Goal: Information Seeking & Learning: Learn about a topic

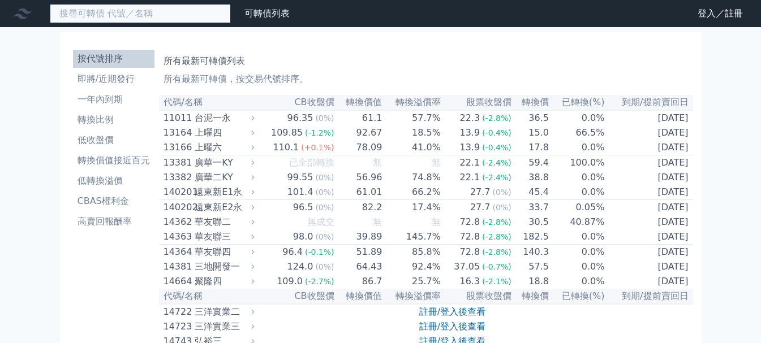
click at [170, 21] on input at bounding box center [140, 13] width 181 height 19
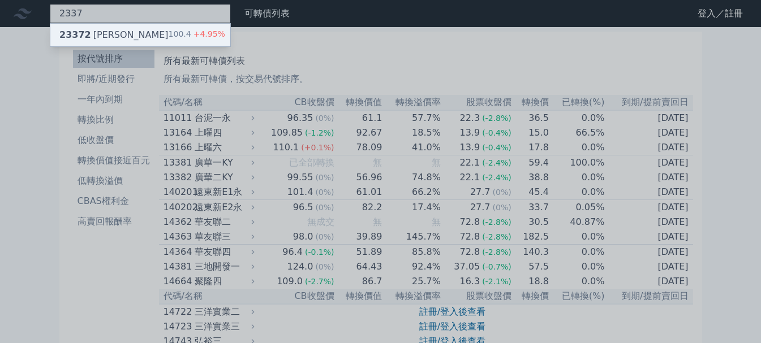
type input "2337"
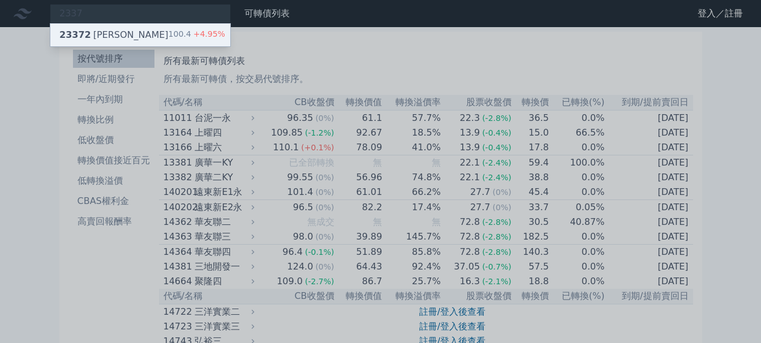
click at [137, 27] on div "23372 旺宏二 100.4 +4.95%" at bounding box center [140, 35] width 180 height 23
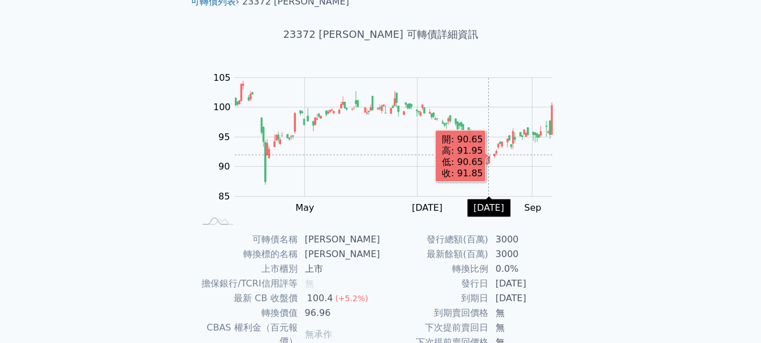
scroll to position [11, 0]
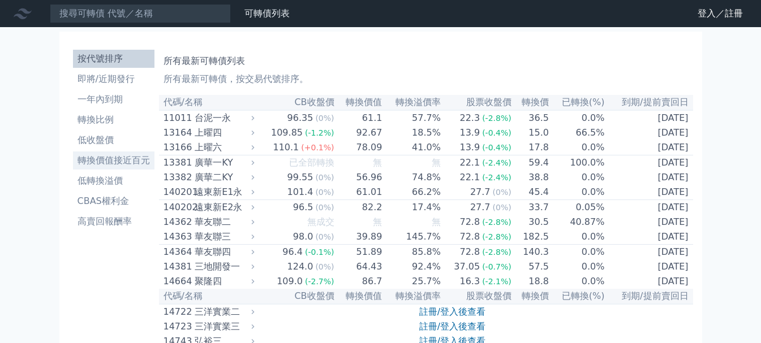
click at [115, 166] on li "轉換價值接近百元" at bounding box center [113, 161] width 81 height 14
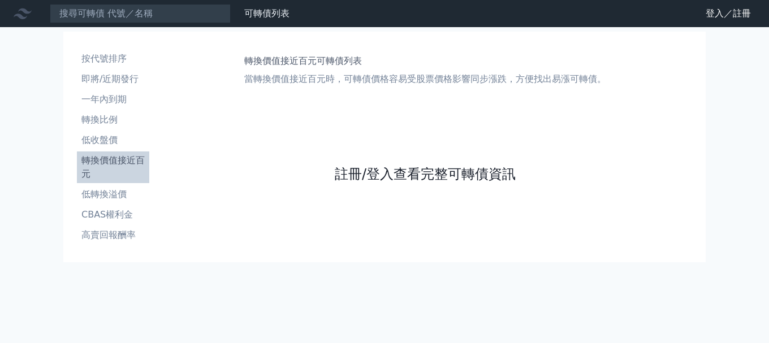
click at [407, 178] on link "註冊/登入查看完整可轉債資訊" at bounding box center [425, 174] width 181 height 18
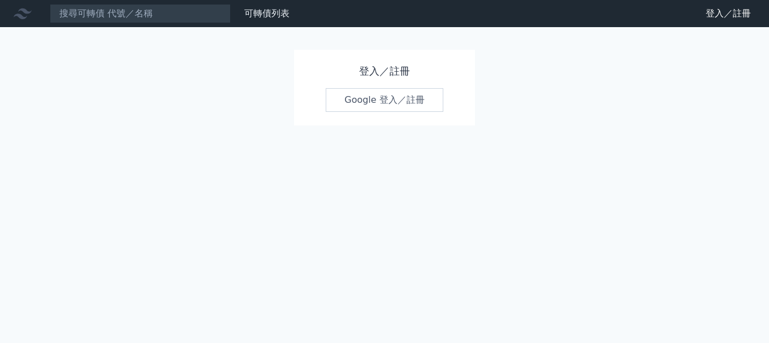
click at [413, 92] on link "Google 登入／註冊" at bounding box center [385, 100] width 118 height 24
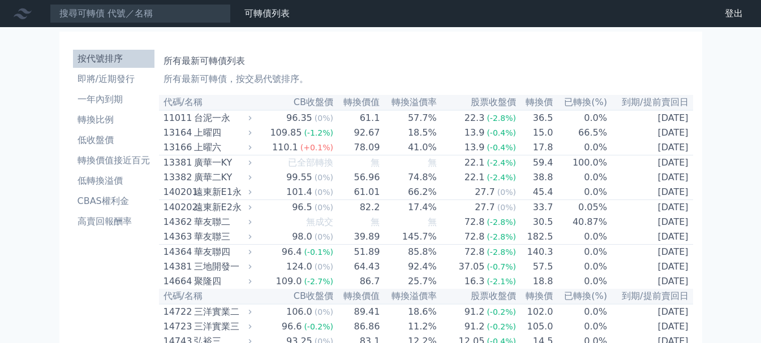
click at [370, 101] on th "轉換價值" at bounding box center [357, 102] width 46 height 15
click at [328, 99] on th "CB收盤價" at bounding box center [294, 102] width 79 height 15
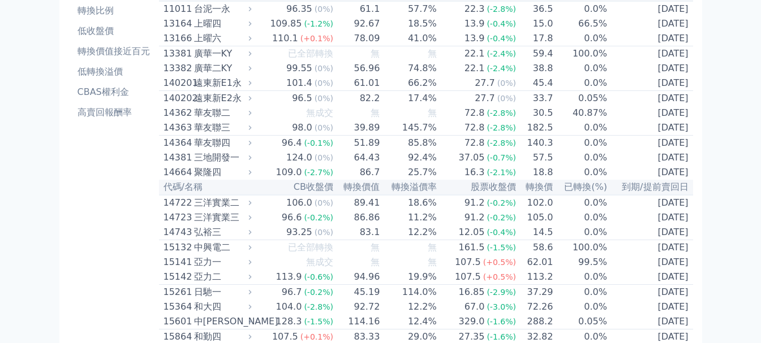
scroll to position [113, 0]
